Goal: Find specific page/section: Find specific page/section

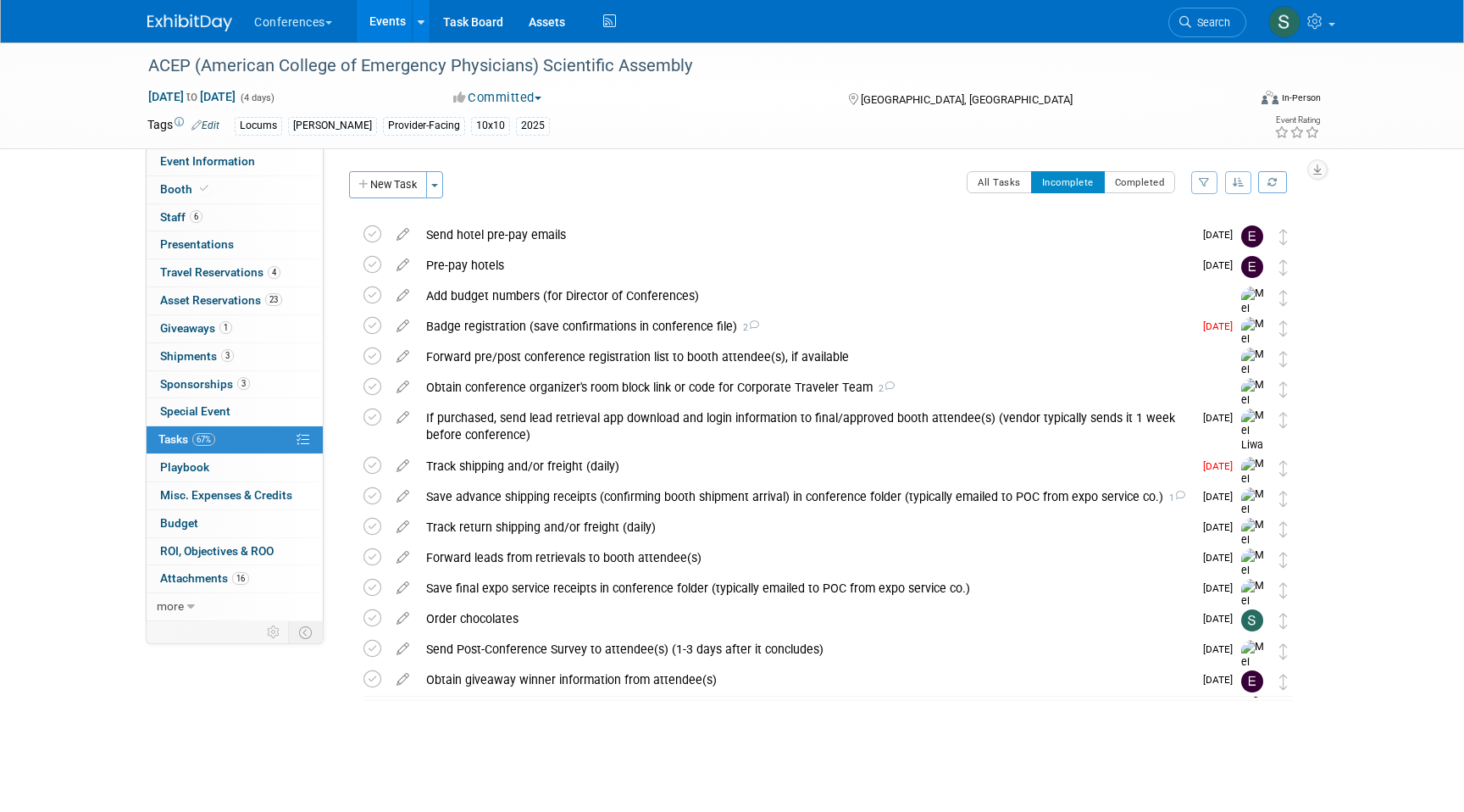
click at [1194, 38] on li "Search" at bounding box center [1207, 21] width 78 height 42
click at [1194, 21] on span "Search" at bounding box center [1211, 22] width 39 height 13
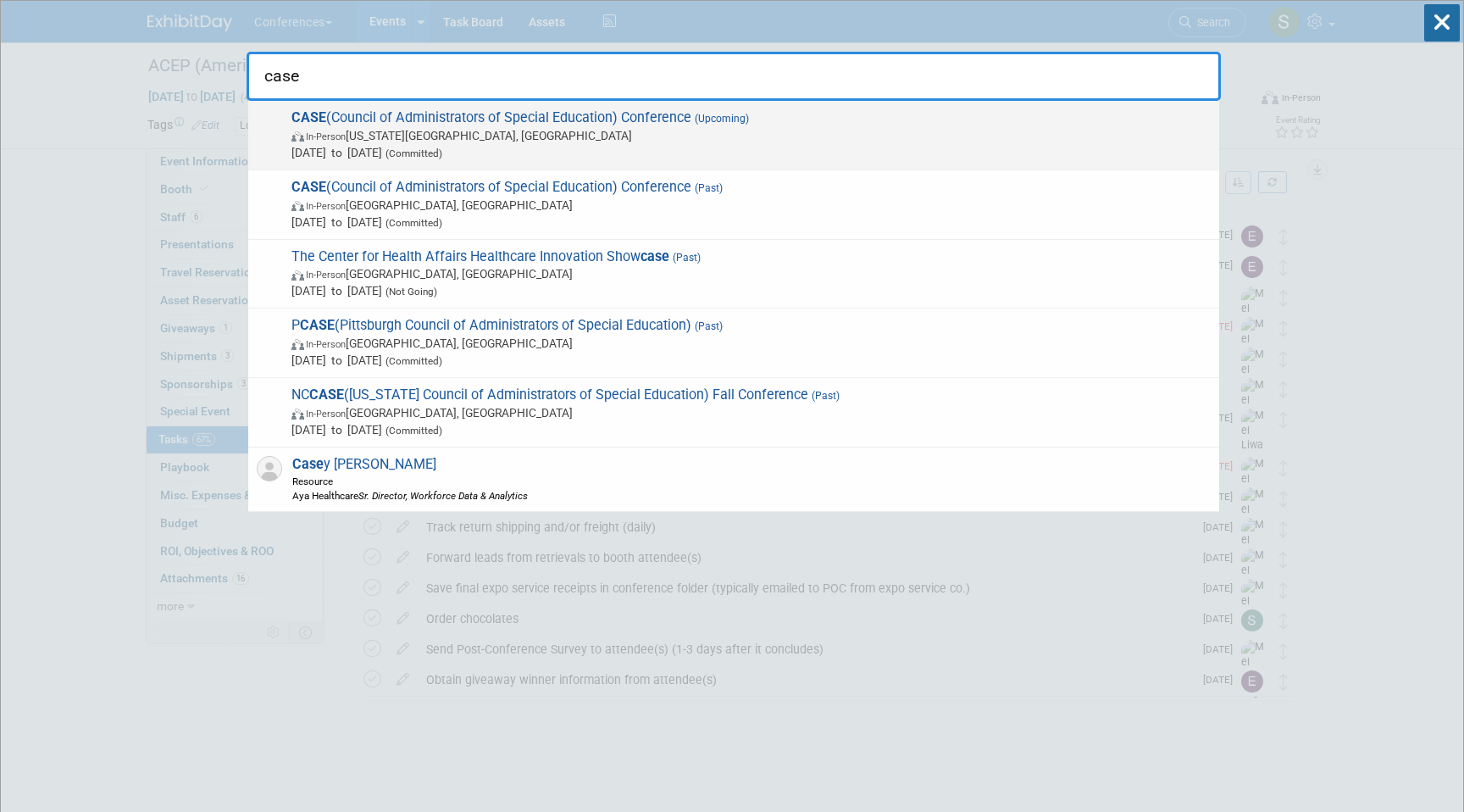
type input "case"
click at [737, 123] on span "(Upcoming)" at bounding box center [720, 119] width 57 height 12
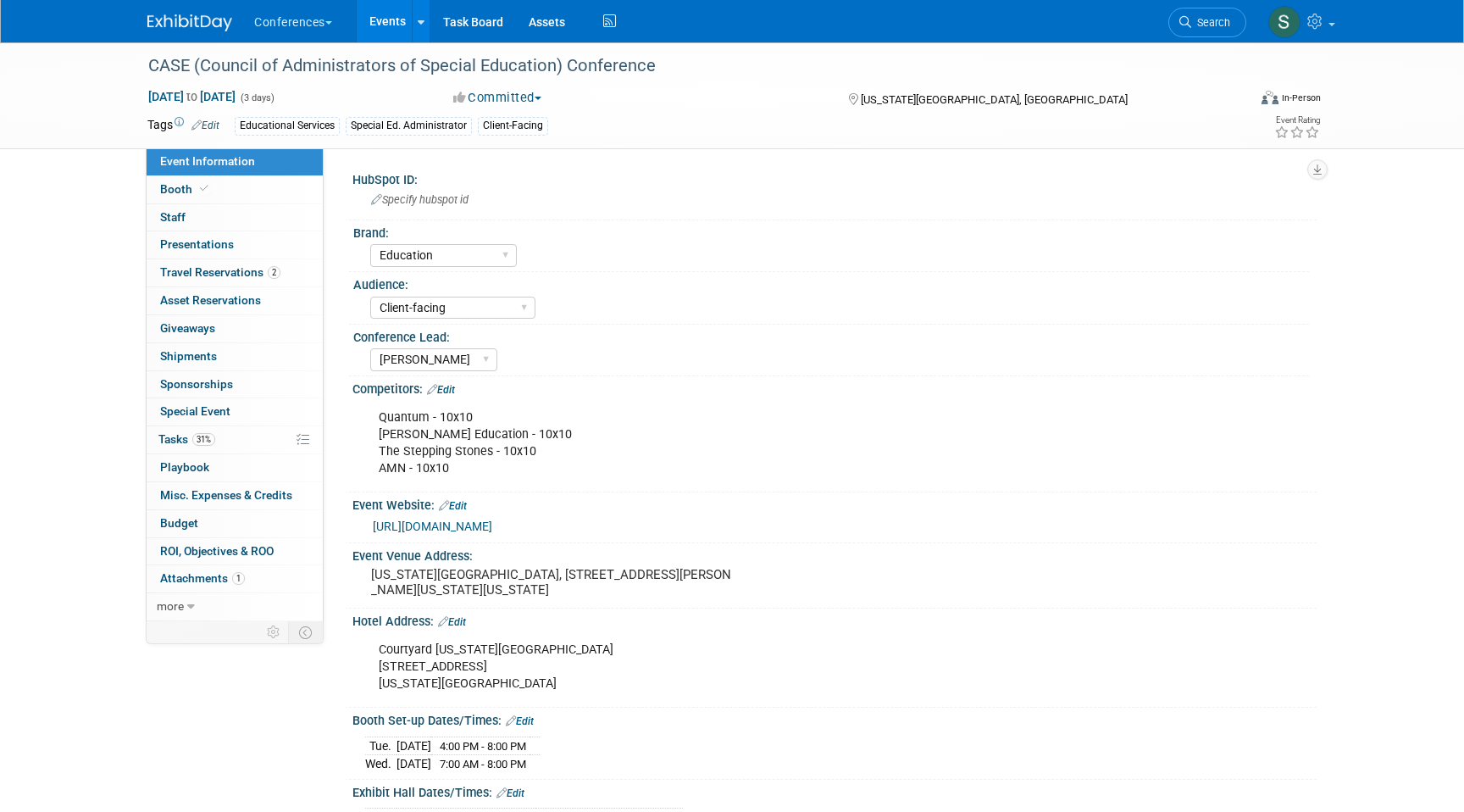
select select "Education"
select select "Client-facing"
select select "[PERSON_NAME]"
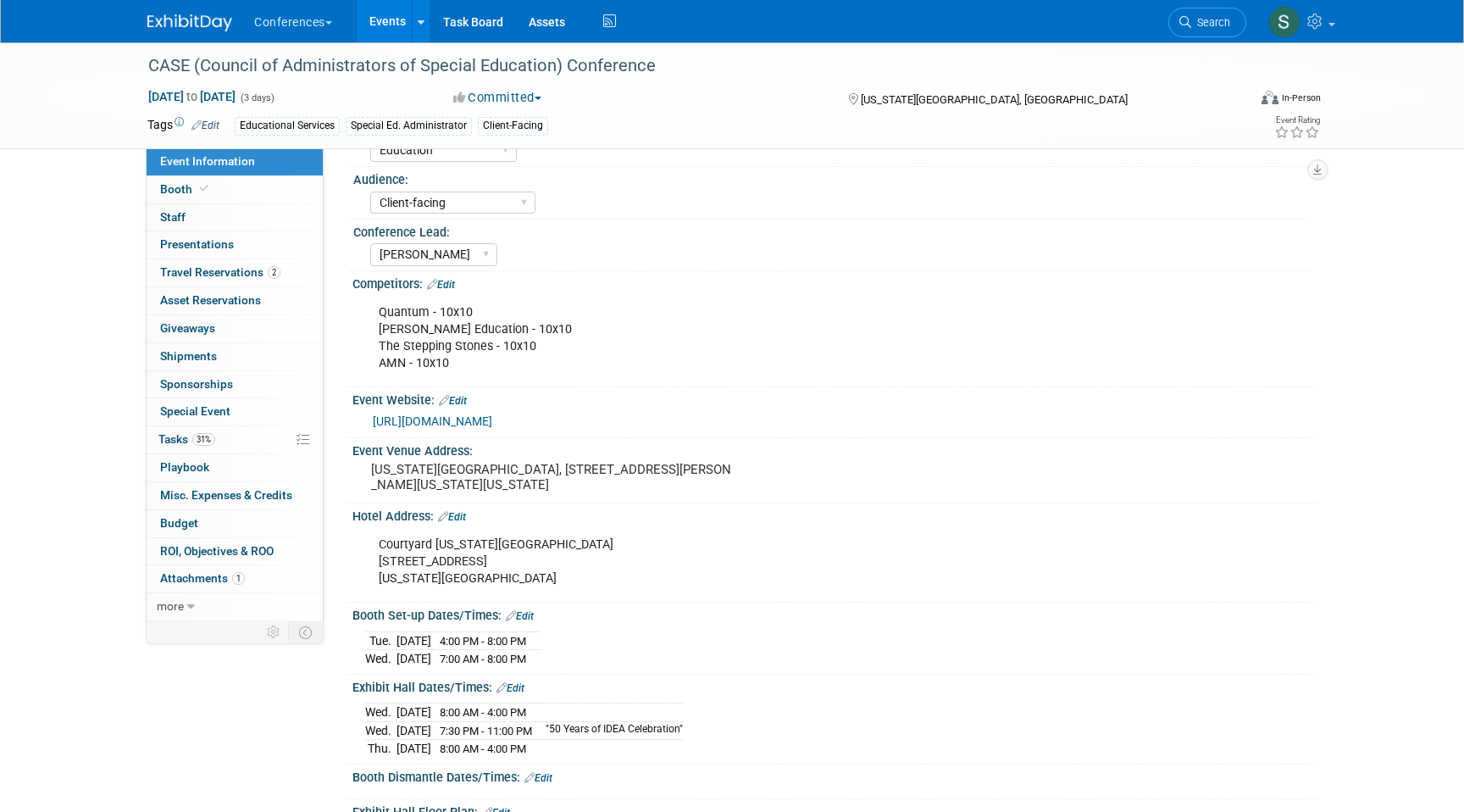
scroll to position [115, 0]
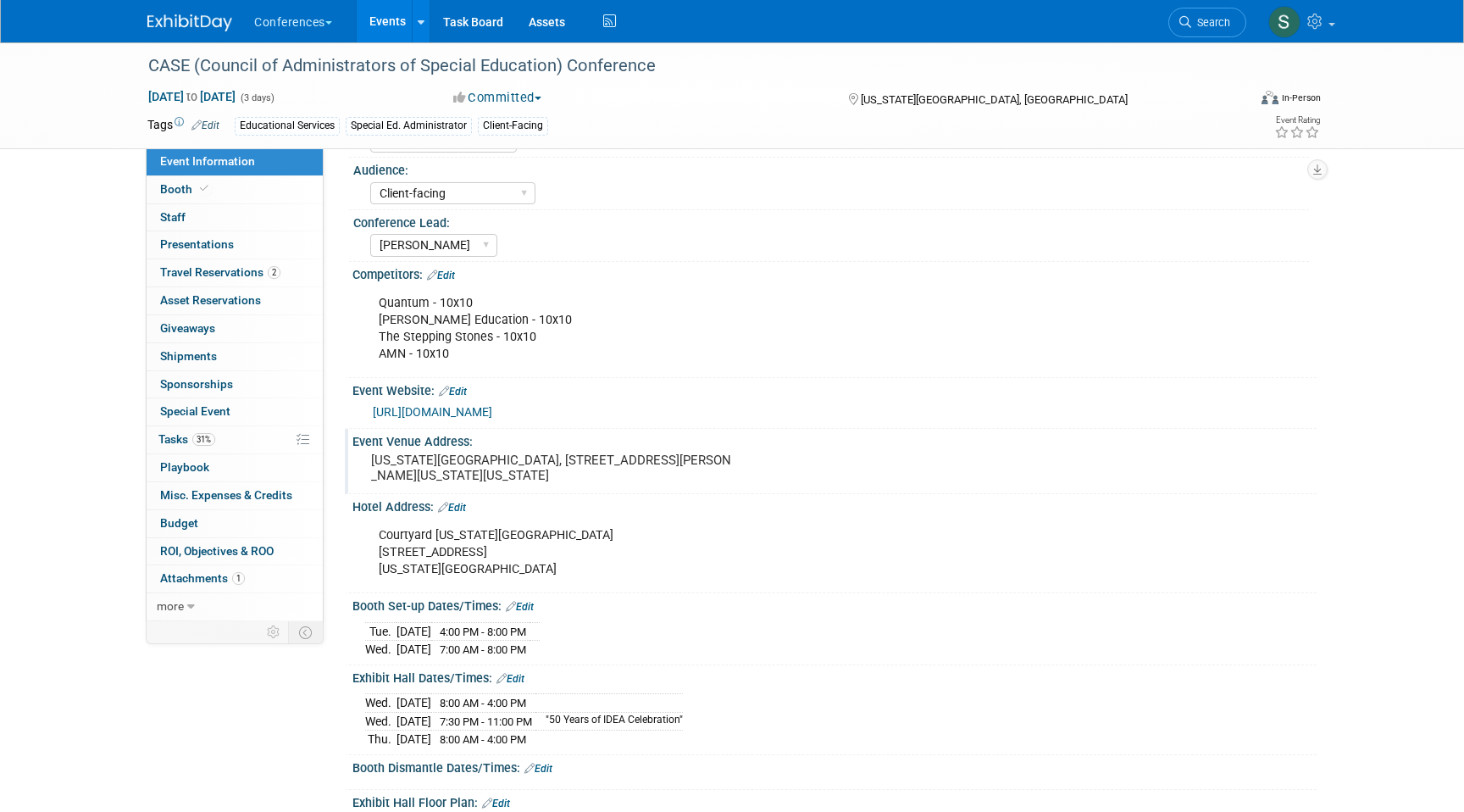
click at [600, 449] on div "Oklahoma City Convention Center, 100 Mick Cornett Drive, Oklahoma City, Oklahom…" at bounding box center [554, 468] width 376 height 39
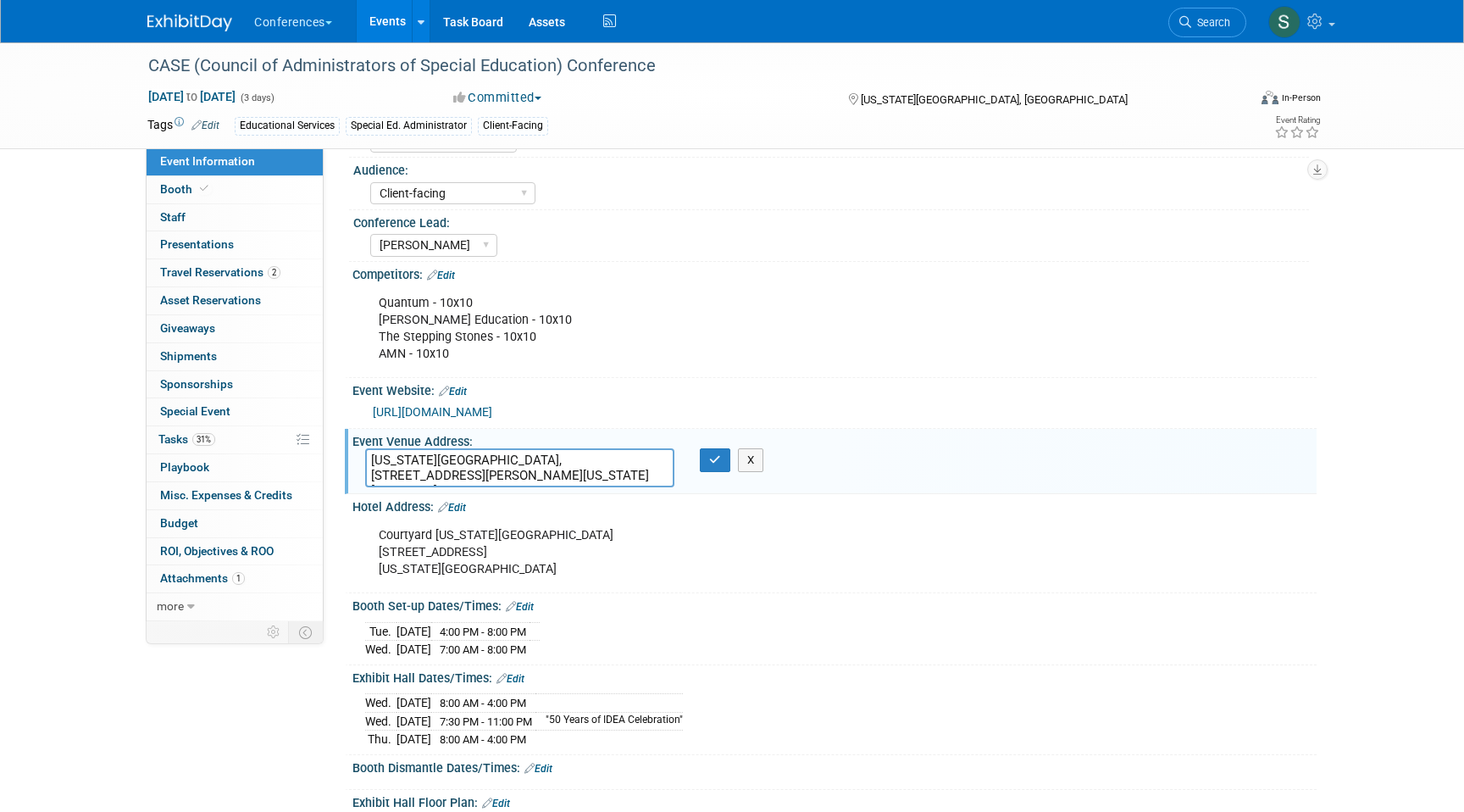
click at [567, 455] on textarea "Oklahoma City Convention Center, 100 Mick Cornett Drive, Oklahoma City, Oklahom…" at bounding box center [519, 468] width 309 height 39
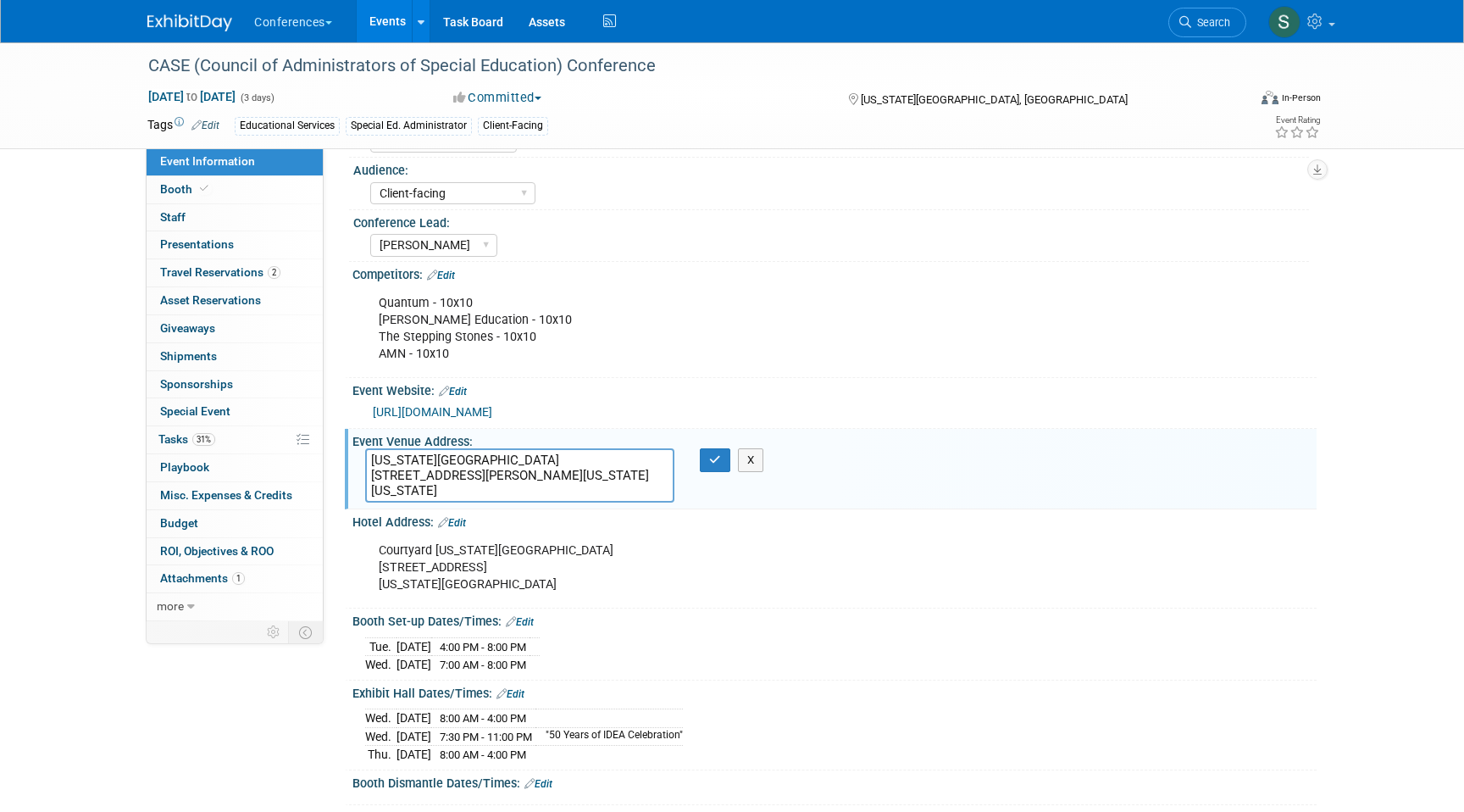
click at [503, 474] on textarea "Oklahoma City Convention Center 100 Mick Cornett Drive, Oklahoma City, Oklahoma…" at bounding box center [519, 475] width 309 height 54
type textarea "Oklahoma City Convention Center 100 Mick Cornett Drive Oklahoma City, Oklahoma …"
click at [722, 459] on button "button" at bounding box center [715, 460] width 31 height 24
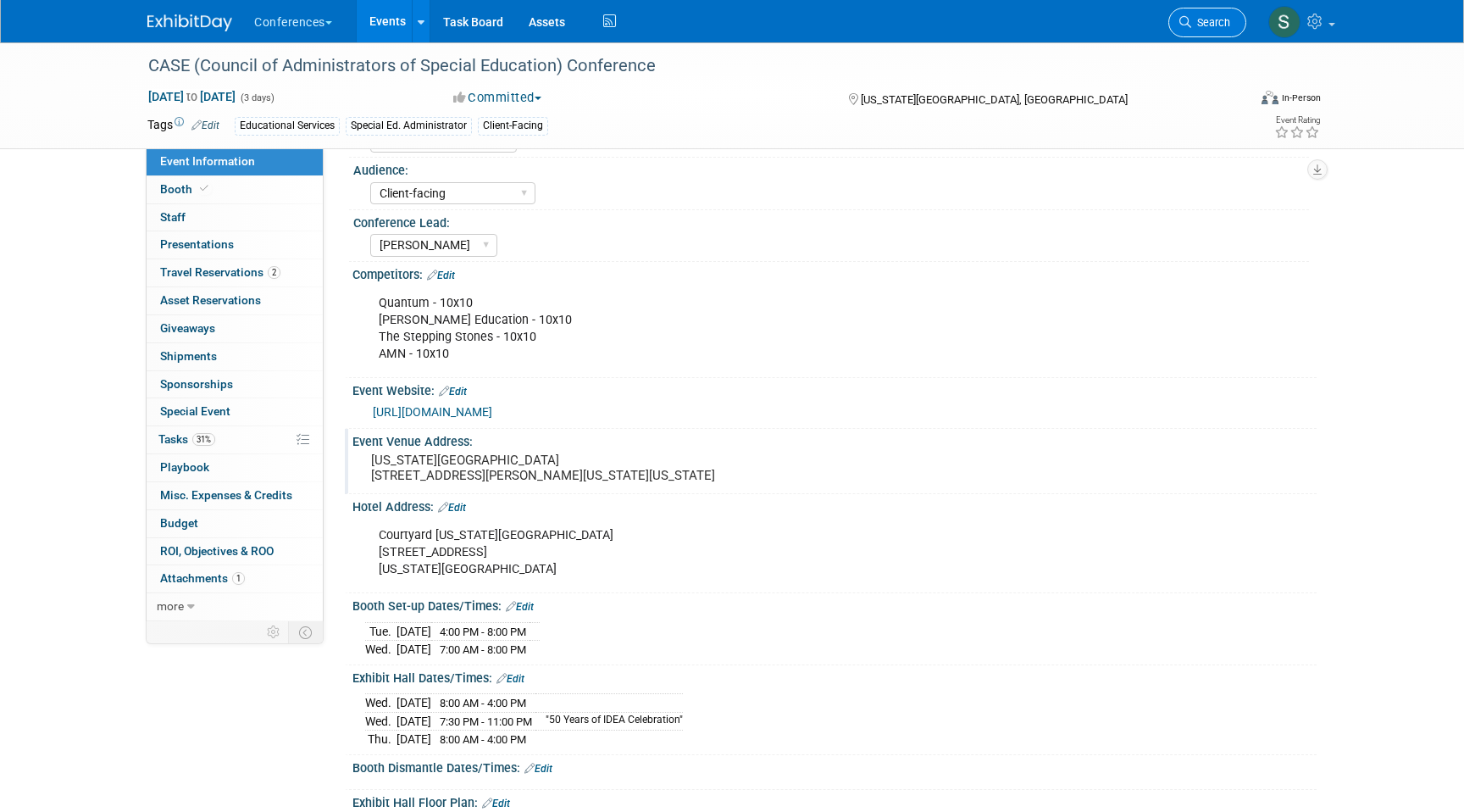
click at [1210, 24] on span "Search" at bounding box center [1211, 22] width 39 height 13
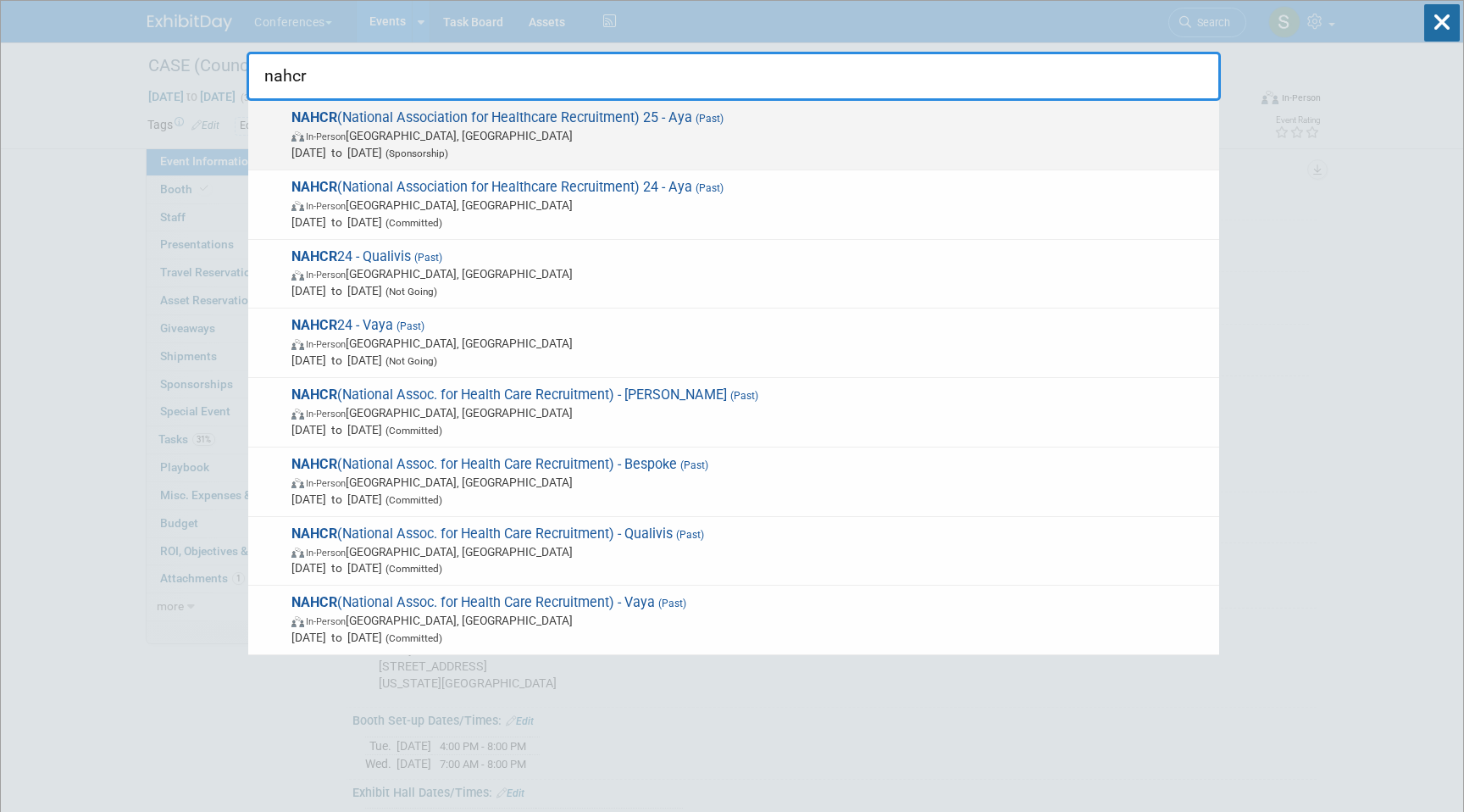
type input "nahcr"
click at [1000, 160] on div "NAHCR (National Association for Healthcare Recruitment) 25 - Aya (Past) In-Pers…" at bounding box center [733, 135] width 971 height 69
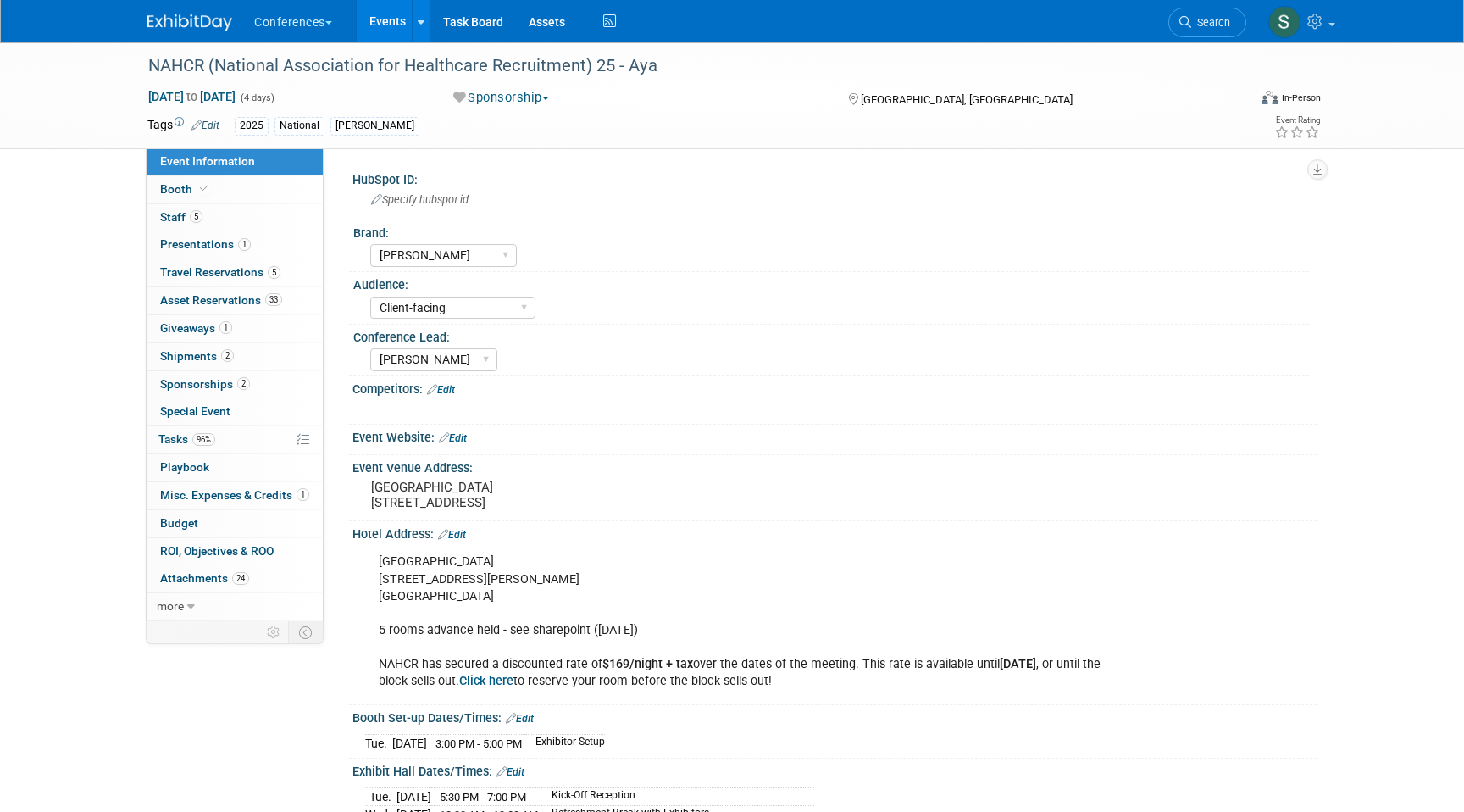
select select "[PERSON_NAME]"
select select "Client-facing"
select select "[PERSON_NAME]"
click at [218, 274] on span "Travel Reservations 5" at bounding box center [220, 272] width 121 height 14
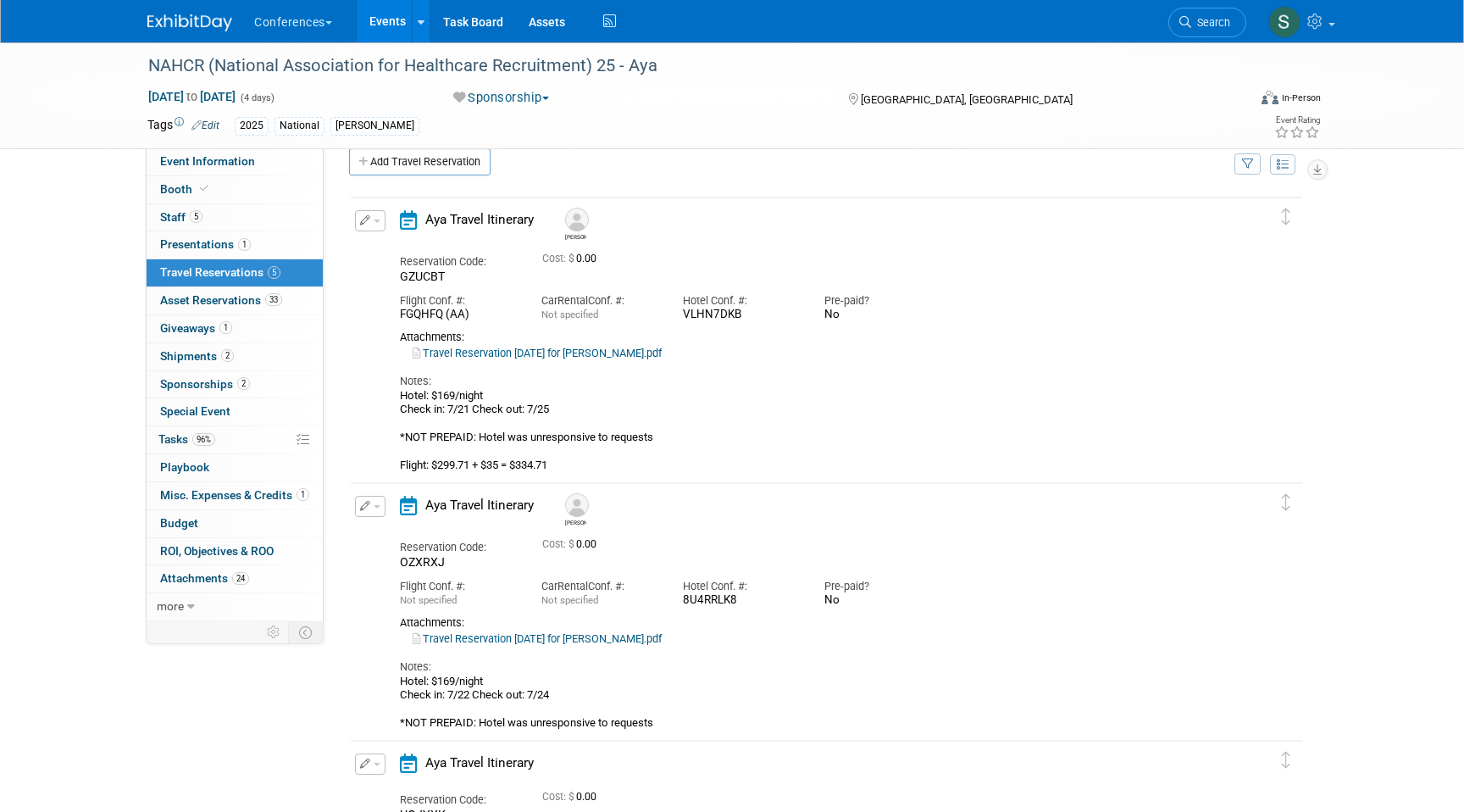
scroll to position [31, 0]
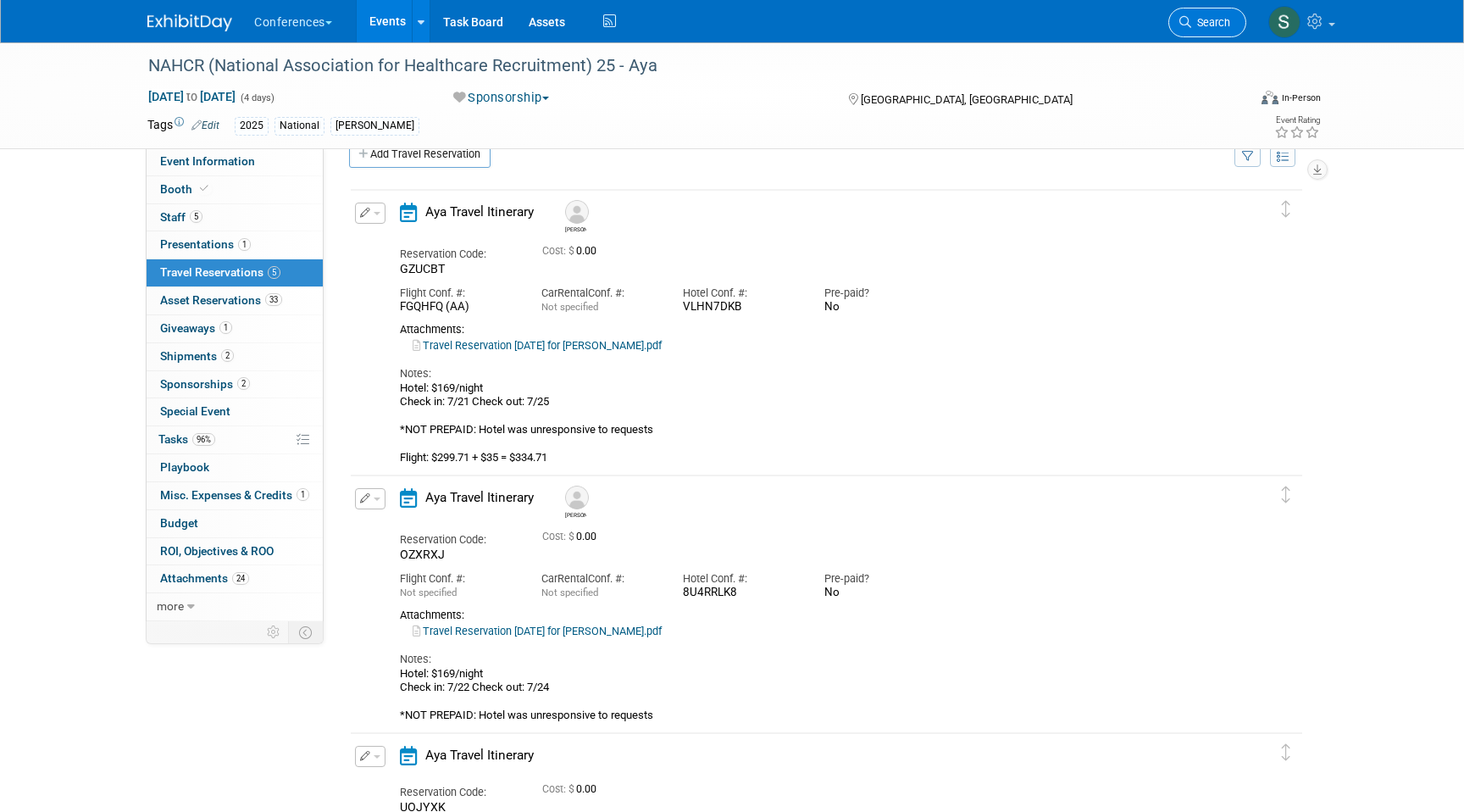
click at [1182, 30] on link "Search" at bounding box center [1207, 22] width 78 height 30
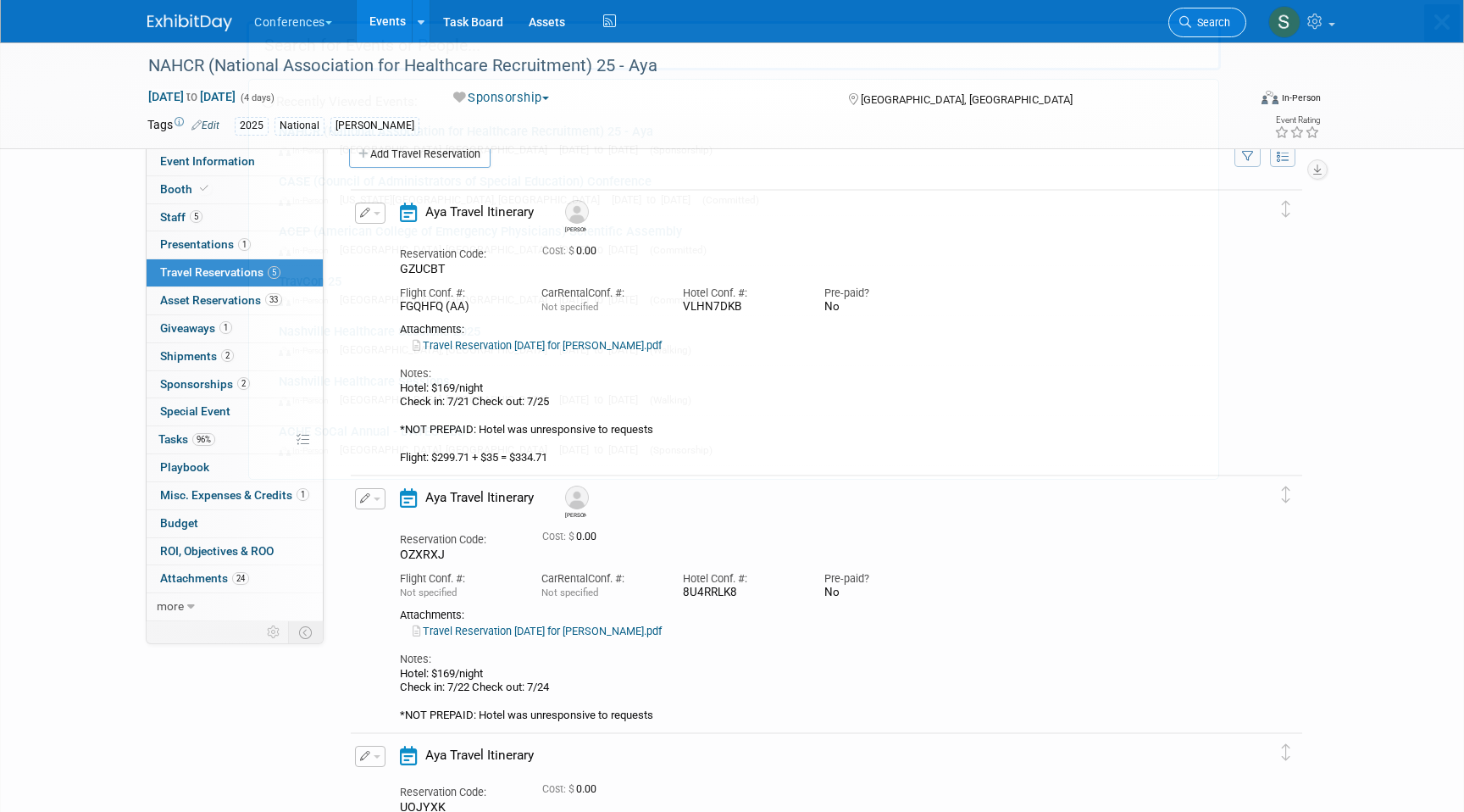
scroll to position [0, 0]
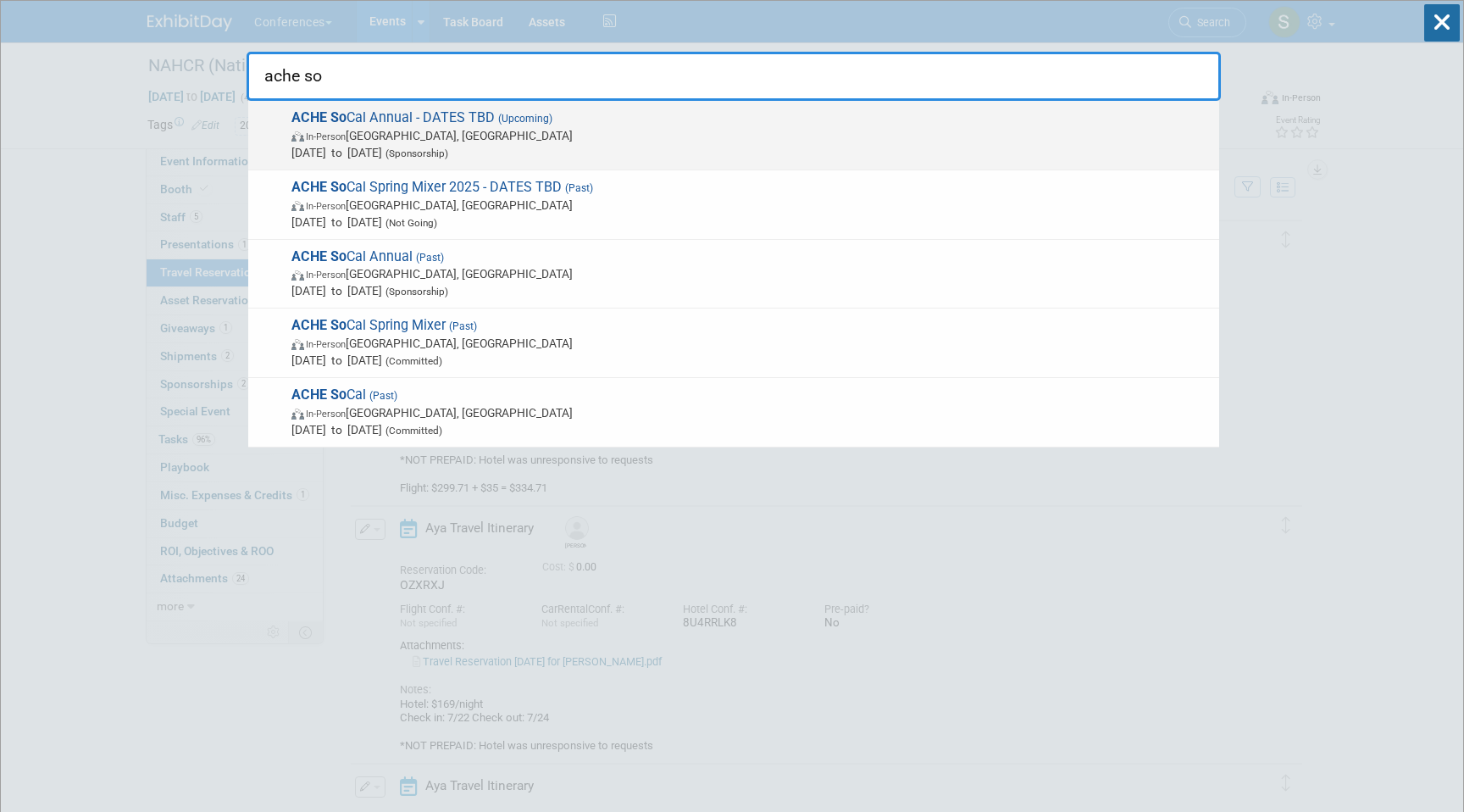
type input "ache so"
